Goal: Task Accomplishment & Management: Manage account settings

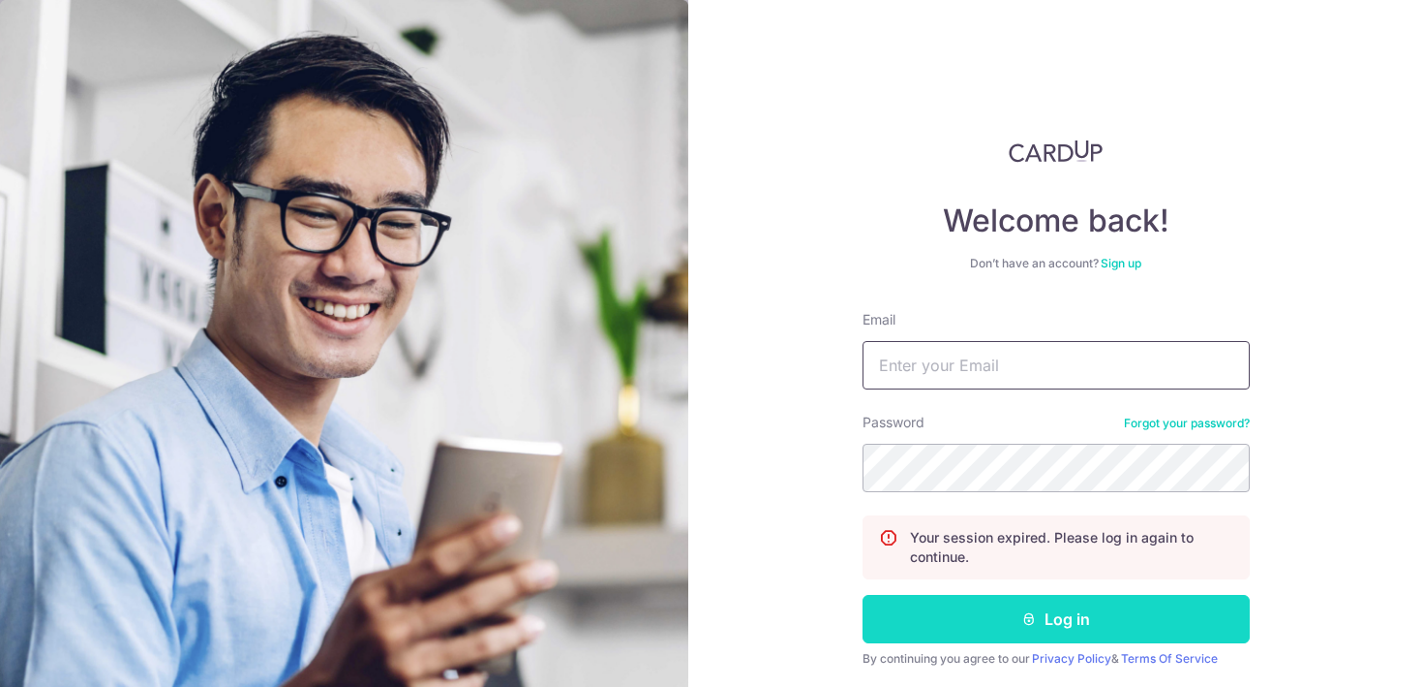
type input "[EMAIL_ADDRESS][DOMAIN_NAME]"
click at [975, 601] on button "Log in" at bounding box center [1056, 619] width 387 height 48
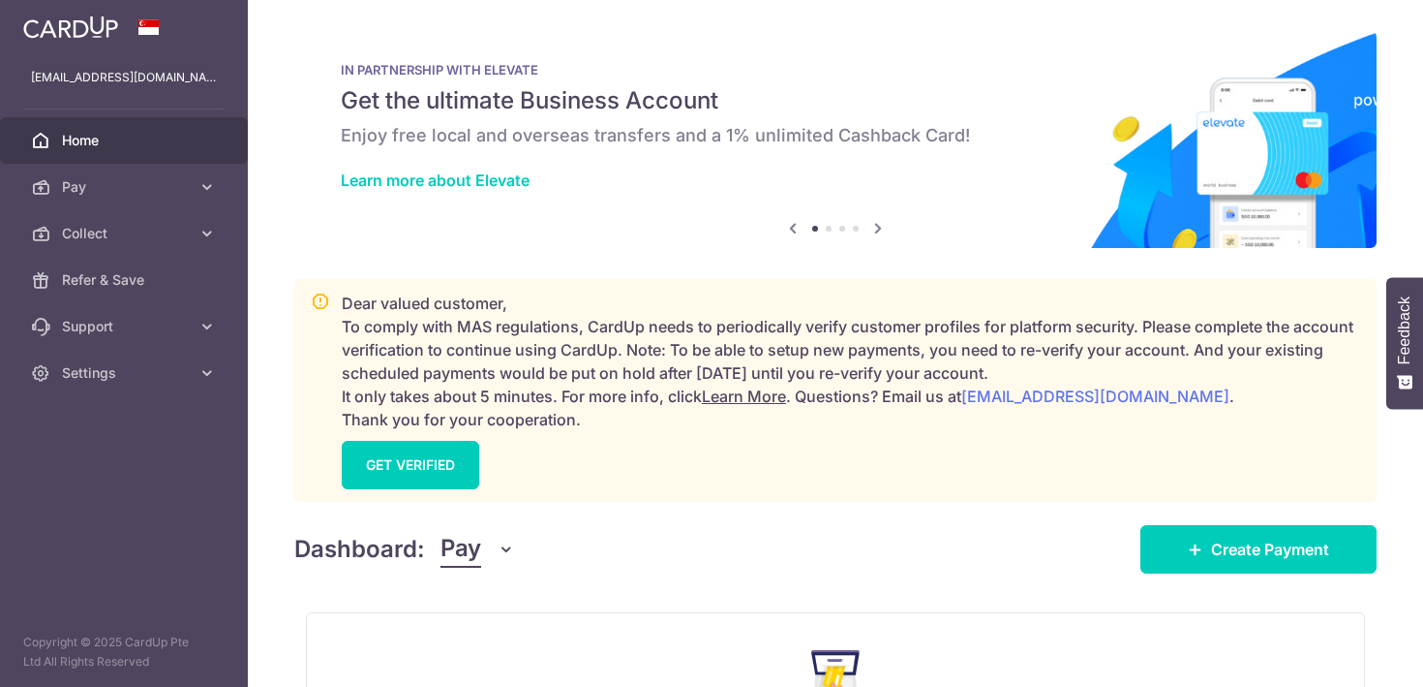
click at [470, 549] on span "Pay" at bounding box center [461, 549] width 41 height 37
click at [510, 639] on link "Collect" at bounding box center [542, 650] width 201 height 46
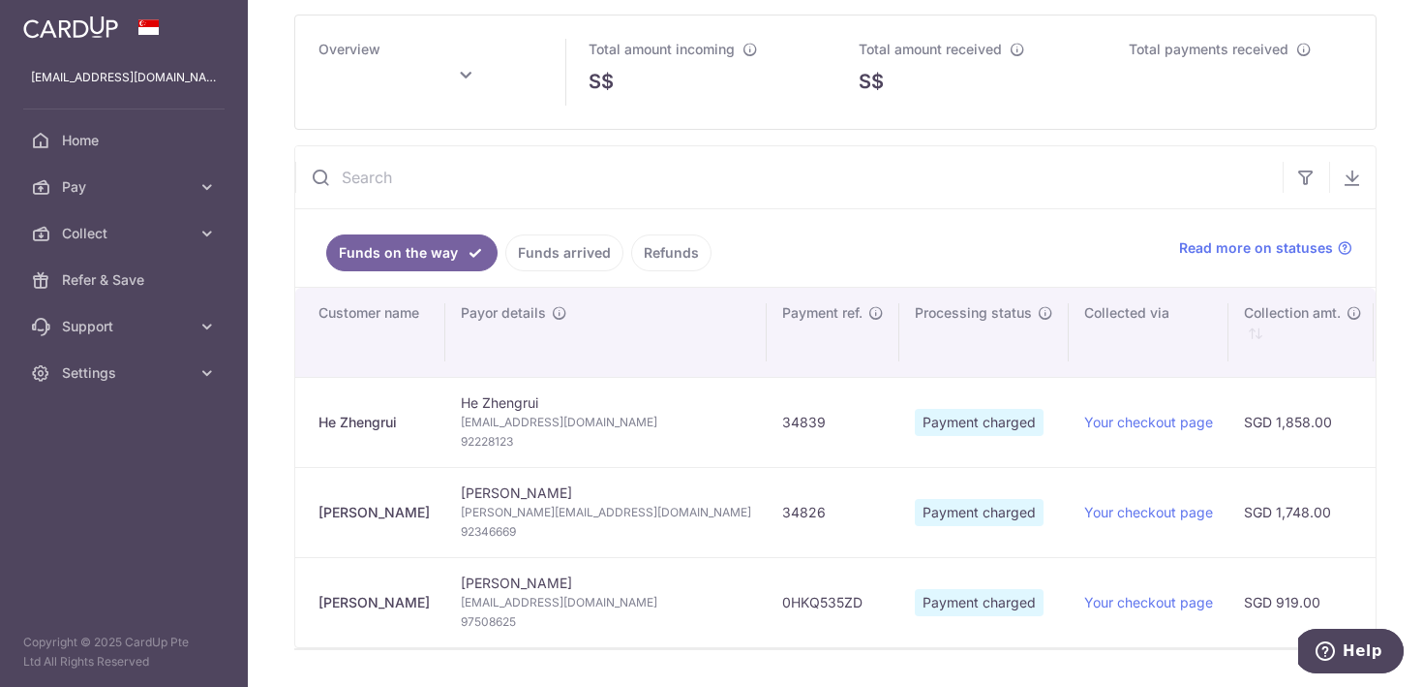
type input "September 2025"
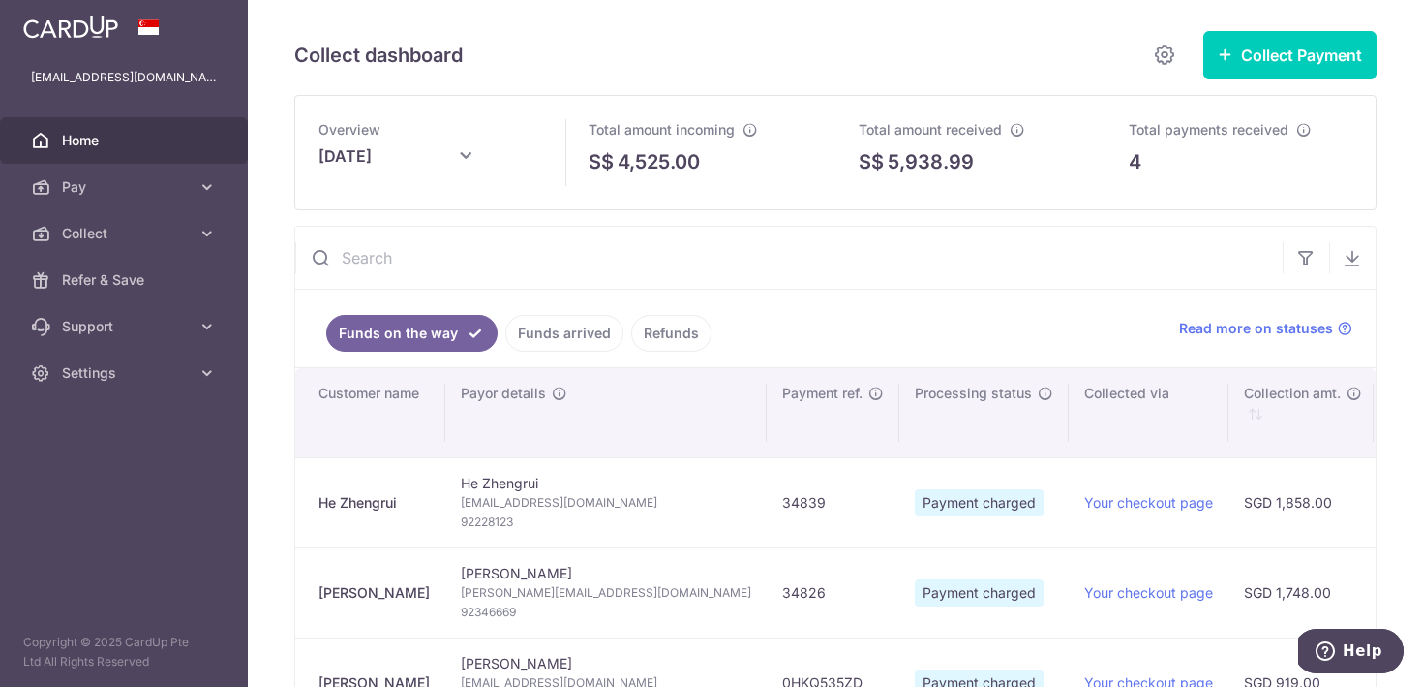
click at [78, 141] on span "Home" at bounding box center [126, 140] width 128 height 19
